Goal: Task Accomplishment & Management: Manage account settings

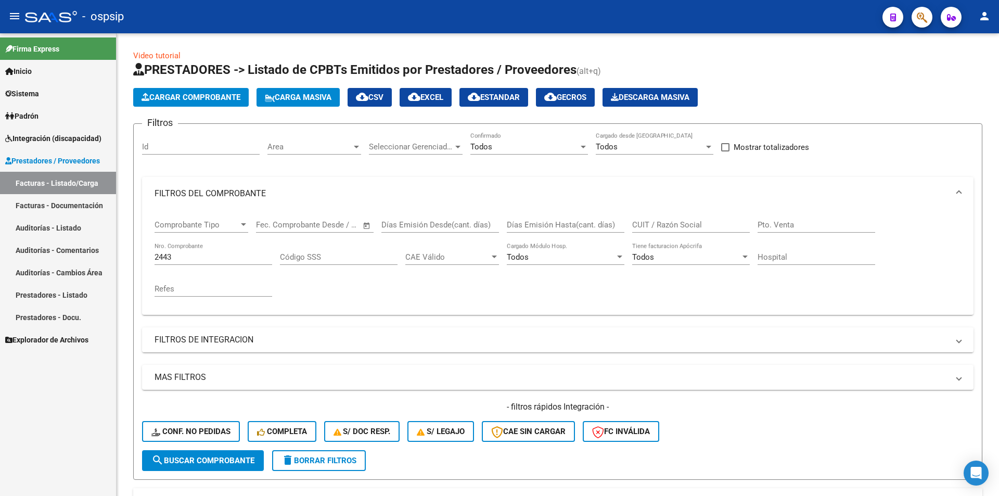
scroll to position [205, 0]
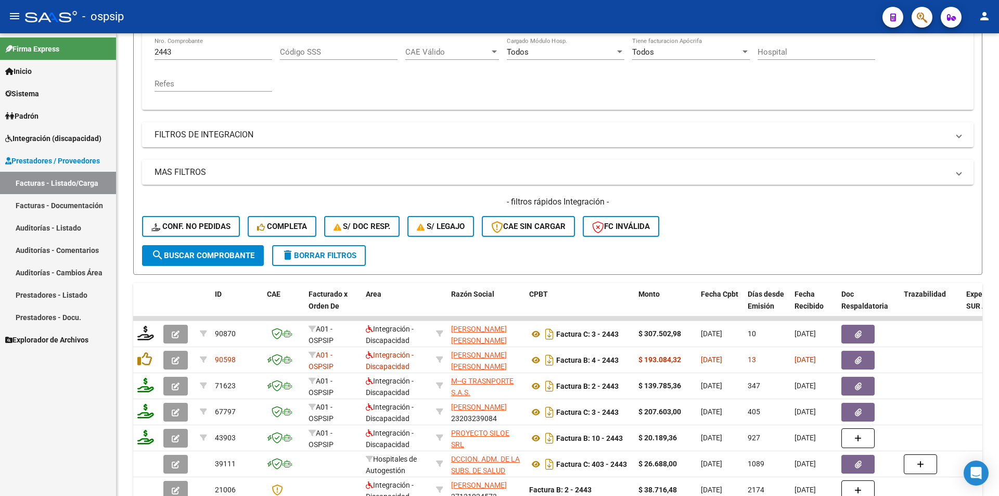
click at [80, 133] on span "Integración (discapacidad)" at bounding box center [53, 138] width 96 height 11
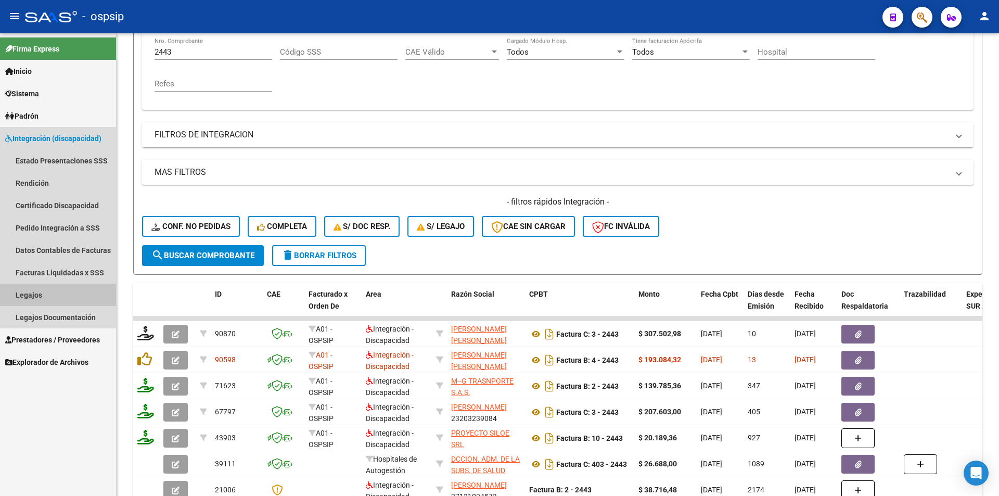
click at [41, 298] on link "Legajos" at bounding box center [58, 295] width 116 height 22
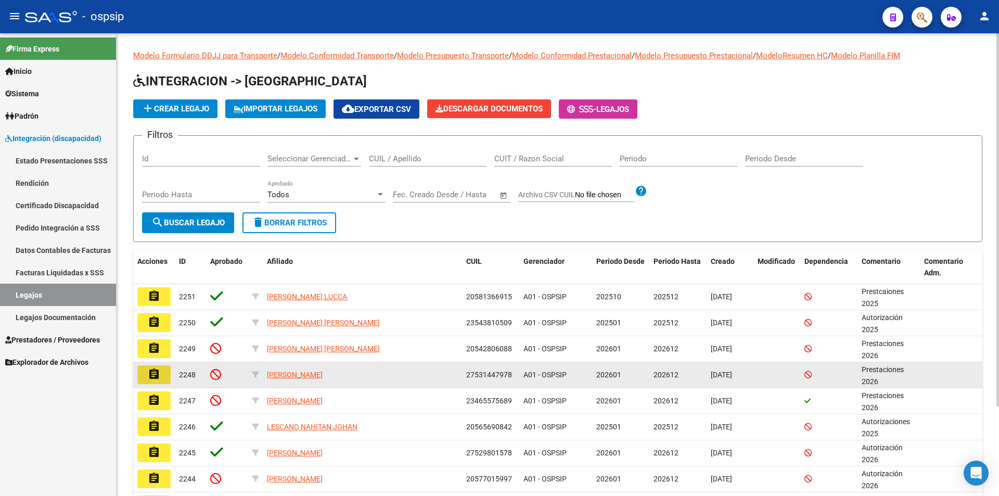
click at [156, 376] on mat-icon "assignment" at bounding box center [154, 374] width 12 height 12
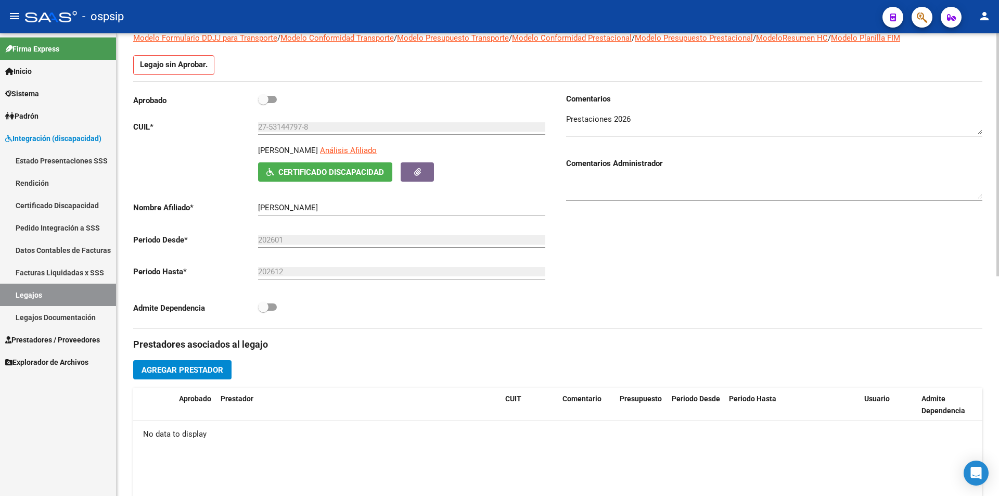
scroll to position [156, 0]
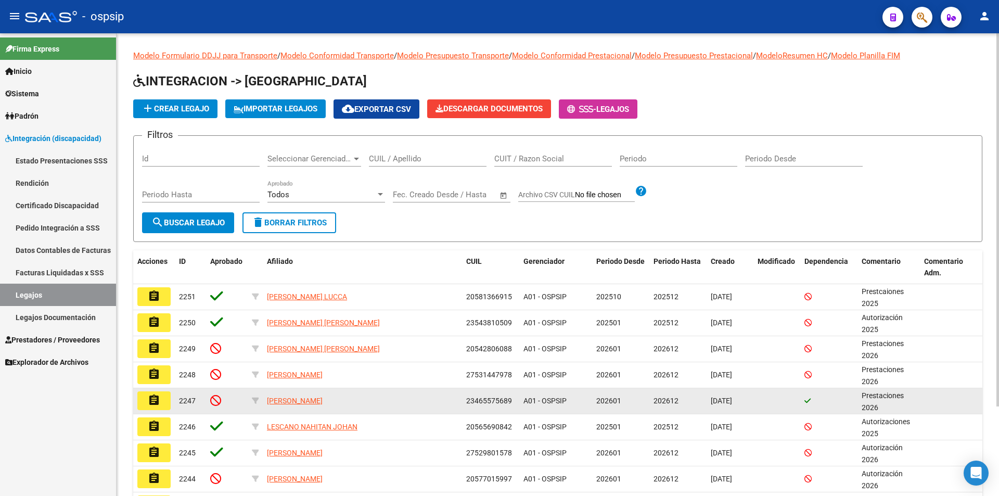
click at [151, 401] on mat-icon "assignment" at bounding box center [154, 400] width 12 height 12
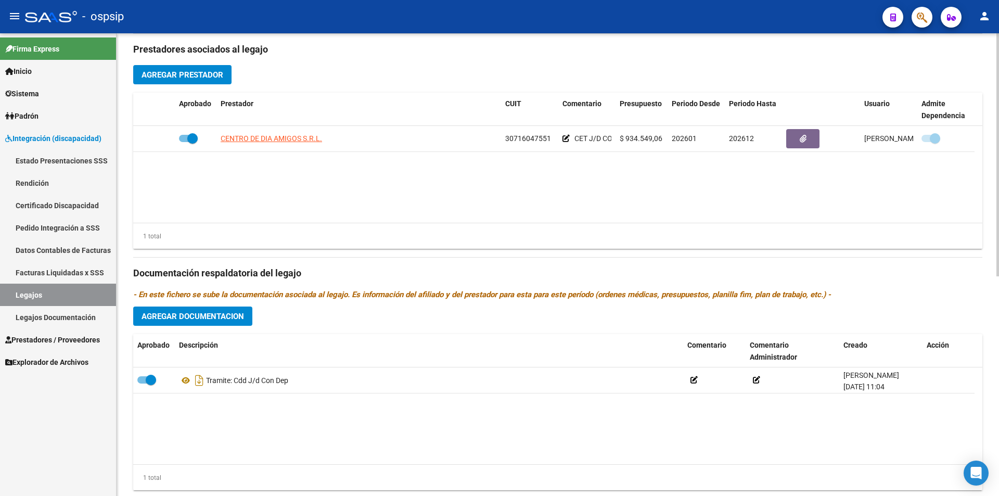
scroll to position [416, 0]
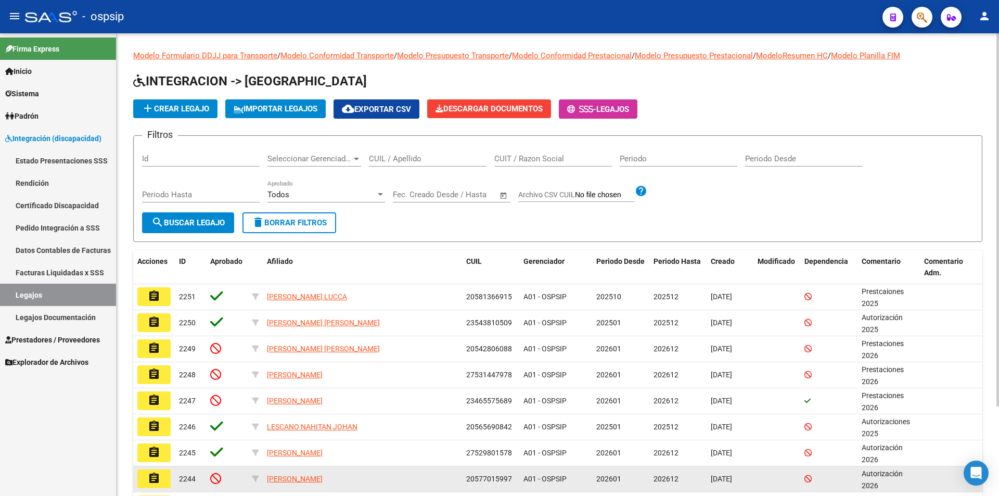
click at [156, 479] on mat-icon "assignment" at bounding box center [154, 478] width 12 height 12
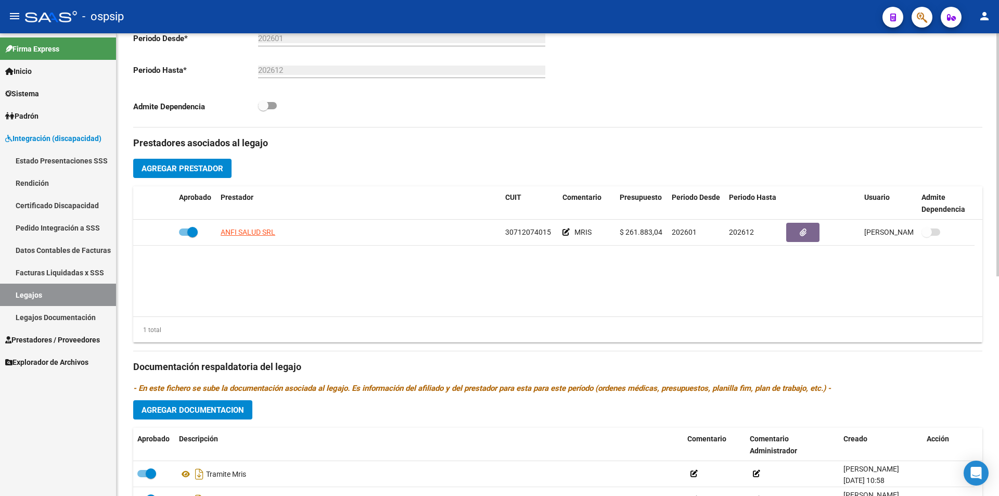
scroll to position [364, 0]
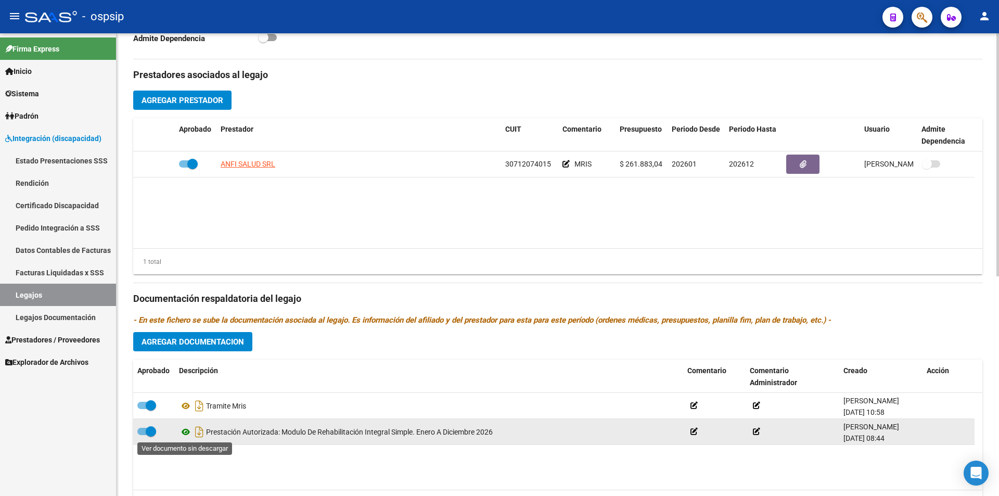
click at [184, 429] on icon at bounding box center [186, 432] width 14 height 12
